Goal: Information Seeking & Learning: Learn about a topic

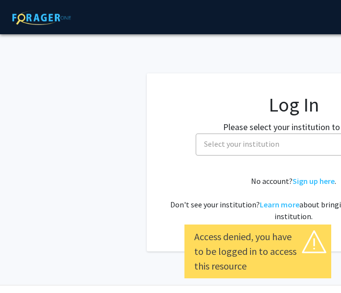
select select
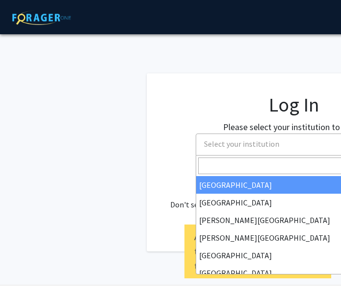
scroll to position [0, 48]
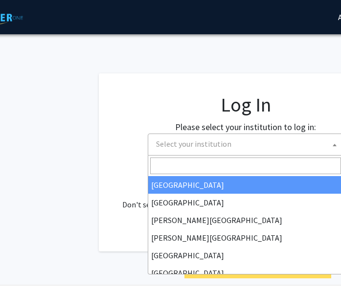
click at [229, 153] on span "Select your institution" at bounding box center [247, 144] width 191 height 20
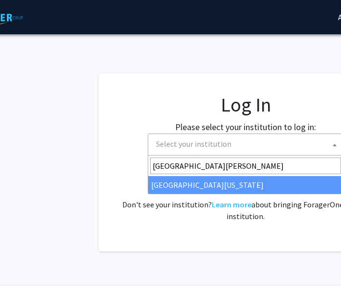
type input "[GEOGRAPHIC_DATA][PERSON_NAME]"
select select "31"
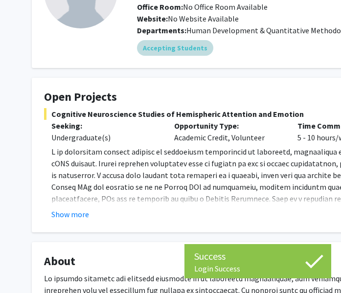
scroll to position [117, 0]
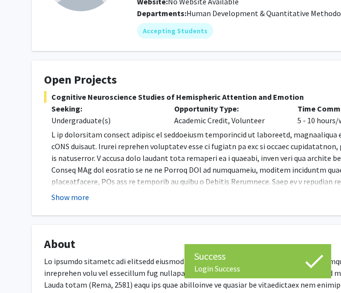
click at [57, 202] on button "Show more" at bounding box center [70, 197] width 38 height 12
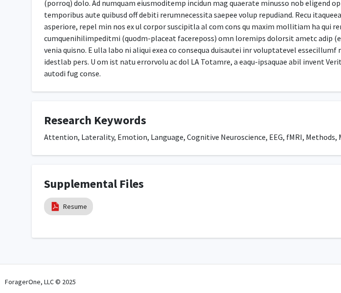
scroll to position [447, 0]
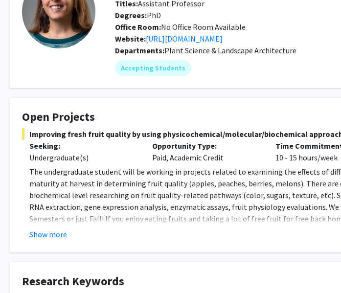
scroll to position [0, 22]
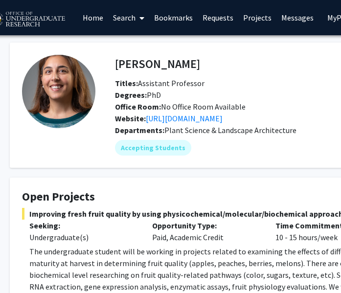
click at [136, 21] on link "Search" at bounding box center [128, 17] width 41 height 34
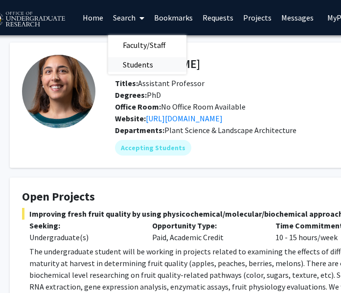
click at [139, 58] on span "Students" at bounding box center [138, 65] width 60 height 20
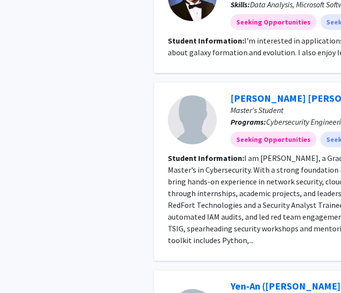
scroll to position [1198, 0]
